Goal: Contribute content: Add original content to the website for others to see

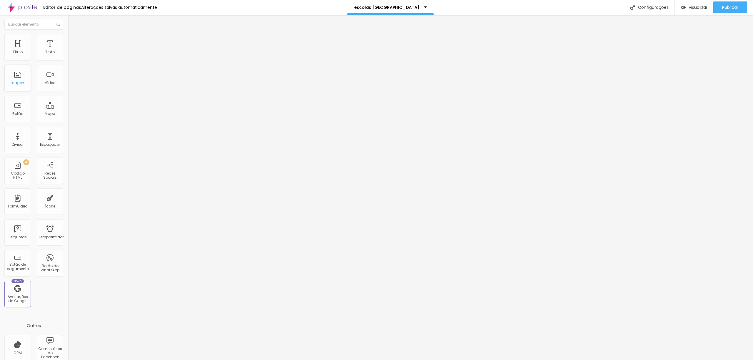
drag, startPoint x: 16, startPoint y: 83, endPoint x: 19, endPoint y: 82, distance: 3.4
click at [16, 83] on font "Imagem" at bounding box center [18, 82] width 16 height 5
click at [71, 51] on font "Trocar imagem" at bounding box center [85, 48] width 29 height 5
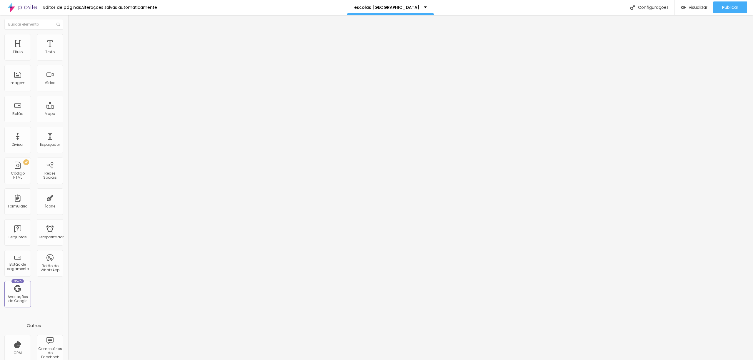
click at [68, 51] on span "Trocar imagem" at bounding box center [84, 48] width 32 height 5
click at [68, 50] on div "Trocar imagem" at bounding box center [102, 48] width 68 height 4
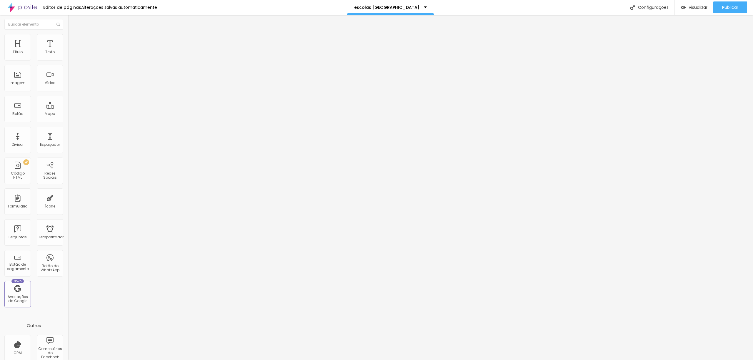
click at [71, 51] on font "Trocar imagem" at bounding box center [85, 48] width 29 height 5
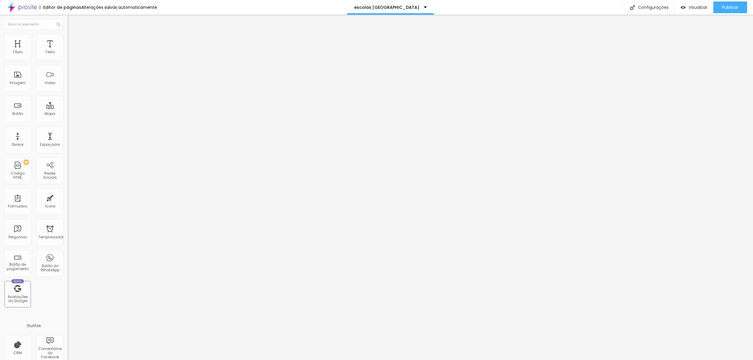
click at [18, 78] on div "Imagem" at bounding box center [17, 78] width 26 height 26
click at [16, 83] on font "Imagem" at bounding box center [18, 82] width 16 height 5
click at [25, 83] on div "Imagem" at bounding box center [17, 78] width 26 height 26
click at [20, 79] on div "Imagem" at bounding box center [17, 78] width 26 height 26
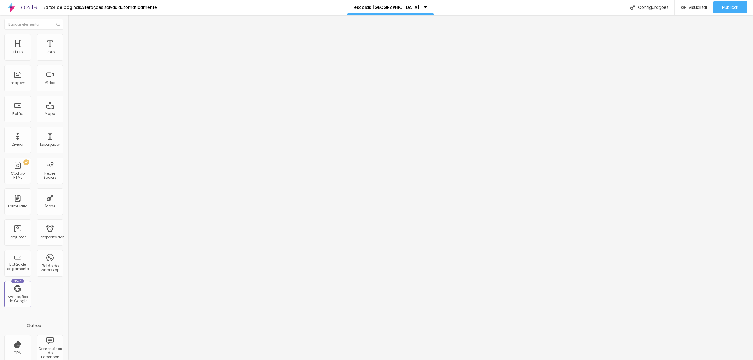
click at [72, 21] on img "button" at bounding box center [74, 21] width 5 height 5
click at [17, 83] on font "Imagem" at bounding box center [18, 82] width 16 height 5
click at [68, 51] on span "Adicionar imagem" at bounding box center [87, 48] width 38 height 5
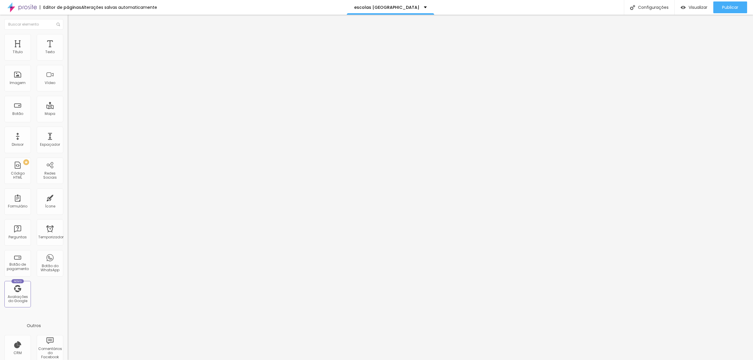
click at [71, 51] on font "Adicionar imagem" at bounding box center [88, 48] width 34 height 5
